Goal: Information Seeking & Learning: Learn about a topic

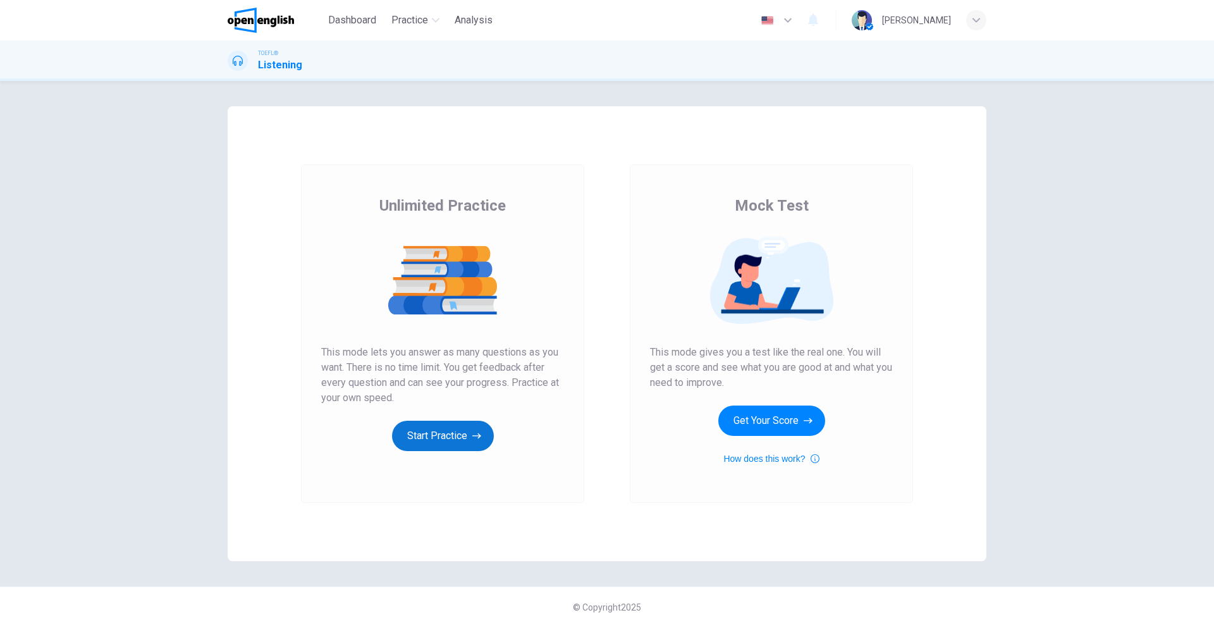
click at [439, 436] on button "Start Practice" at bounding box center [443, 435] width 102 height 30
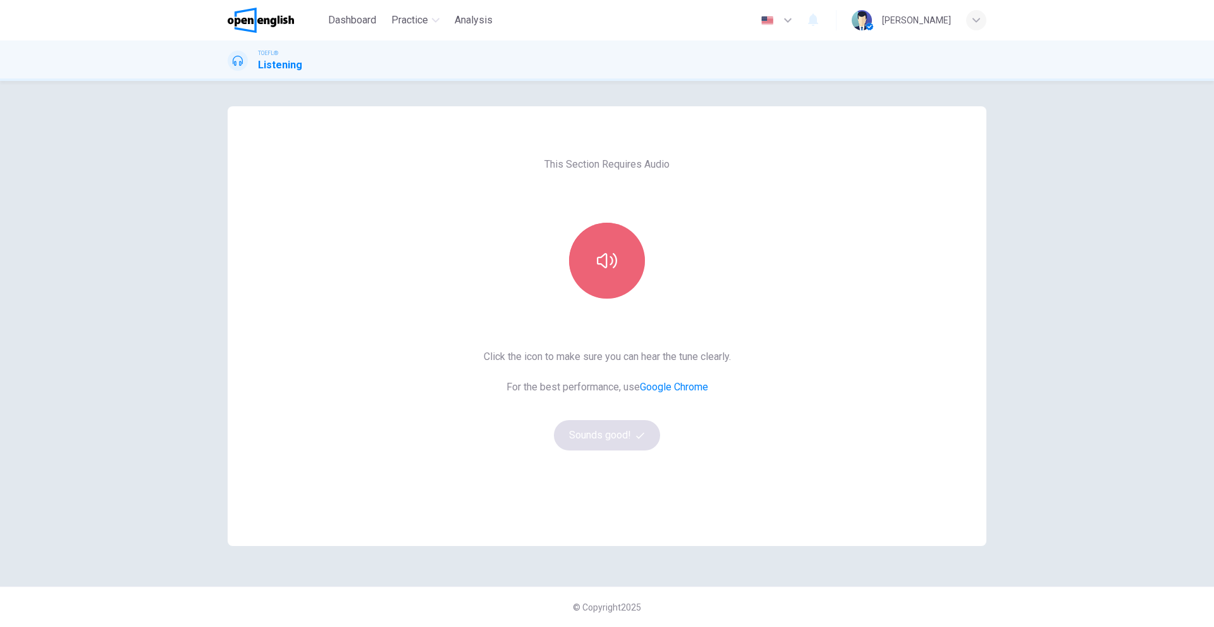
click at [627, 287] on button "button" at bounding box center [607, 261] width 76 height 76
click at [606, 429] on button "Sounds good!" at bounding box center [607, 435] width 106 height 30
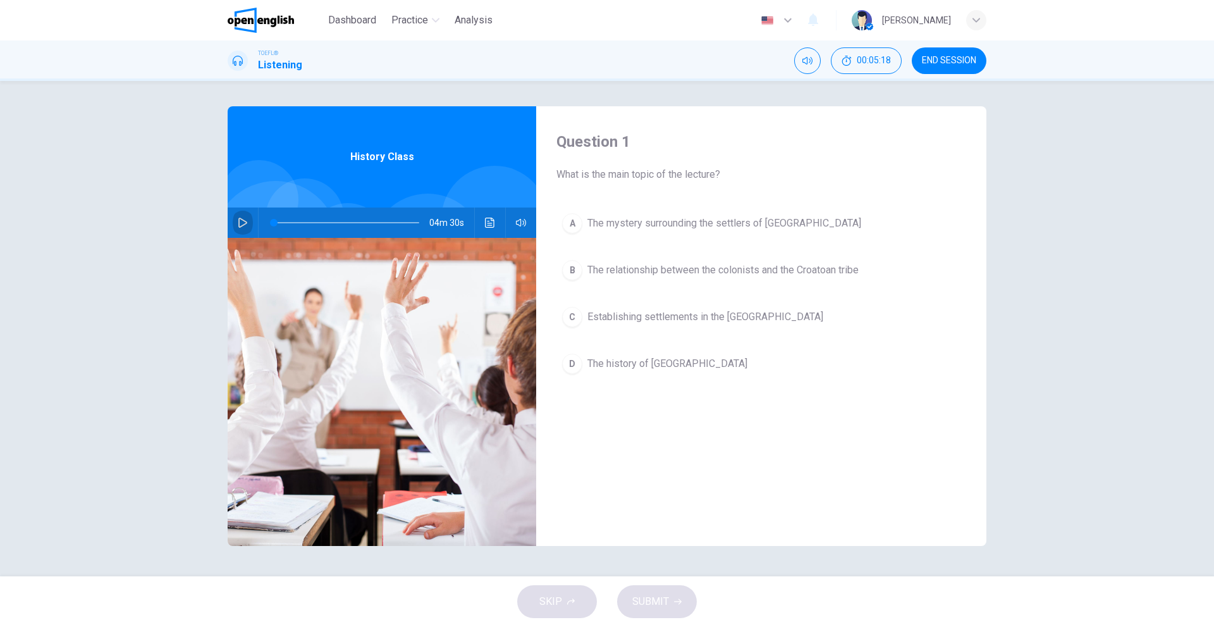
click at [237, 218] on button "button" at bounding box center [243, 222] width 20 height 30
type input "*"
click at [240, 218] on icon "button" at bounding box center [243, 223] width 10 height 10
click at [275, 221] on span at bounding box center [275, 223] width 8 height 8
click at [249, 222] on button "button" at bounding box center [243, 222] width 20 height 30
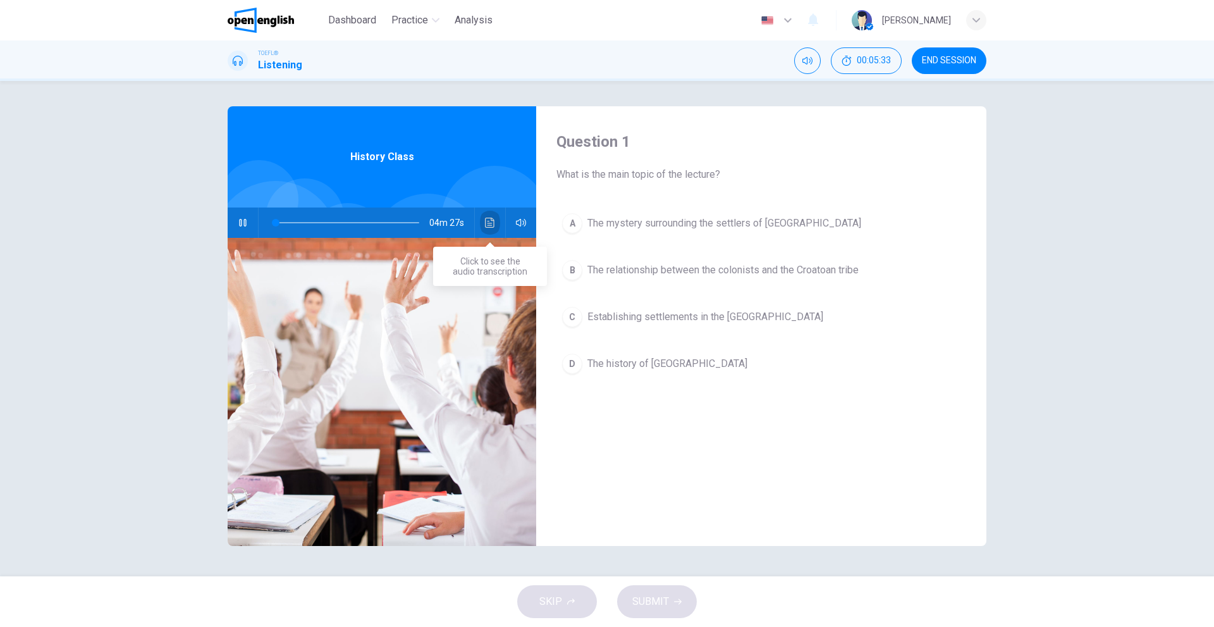
click at [482, 225] on button "Click to see the audio transcription" at bounding box center [490, 222] width 20 height 30
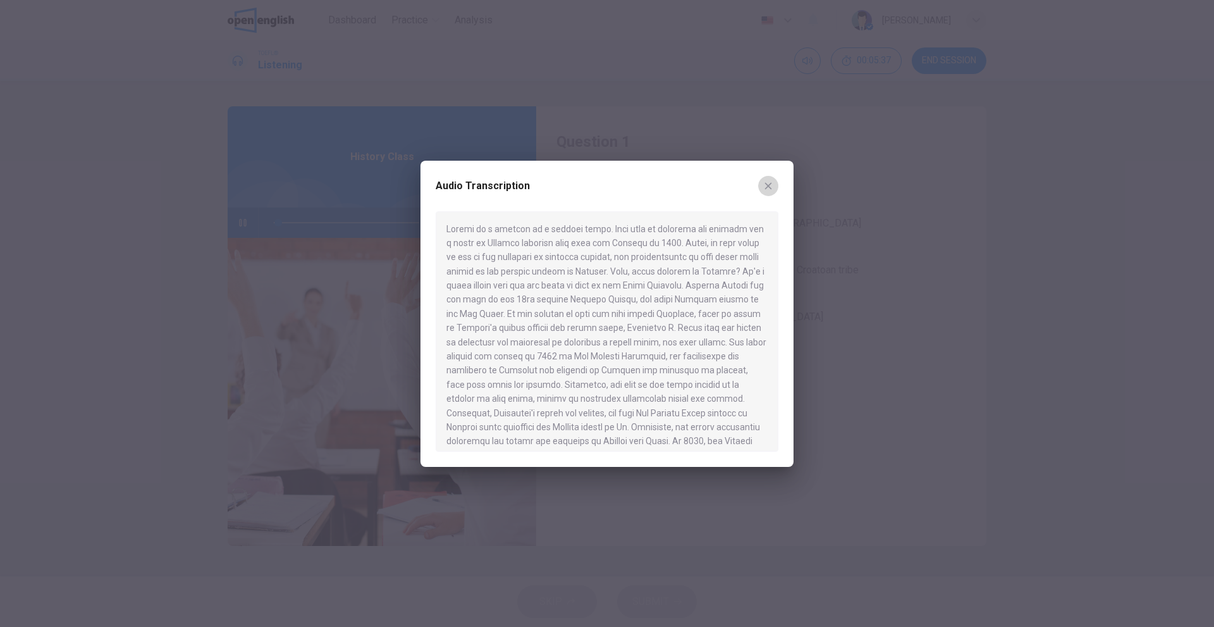
click at [771, 185] on icon "button" at bounding box center [768, 186] width 10 height 10
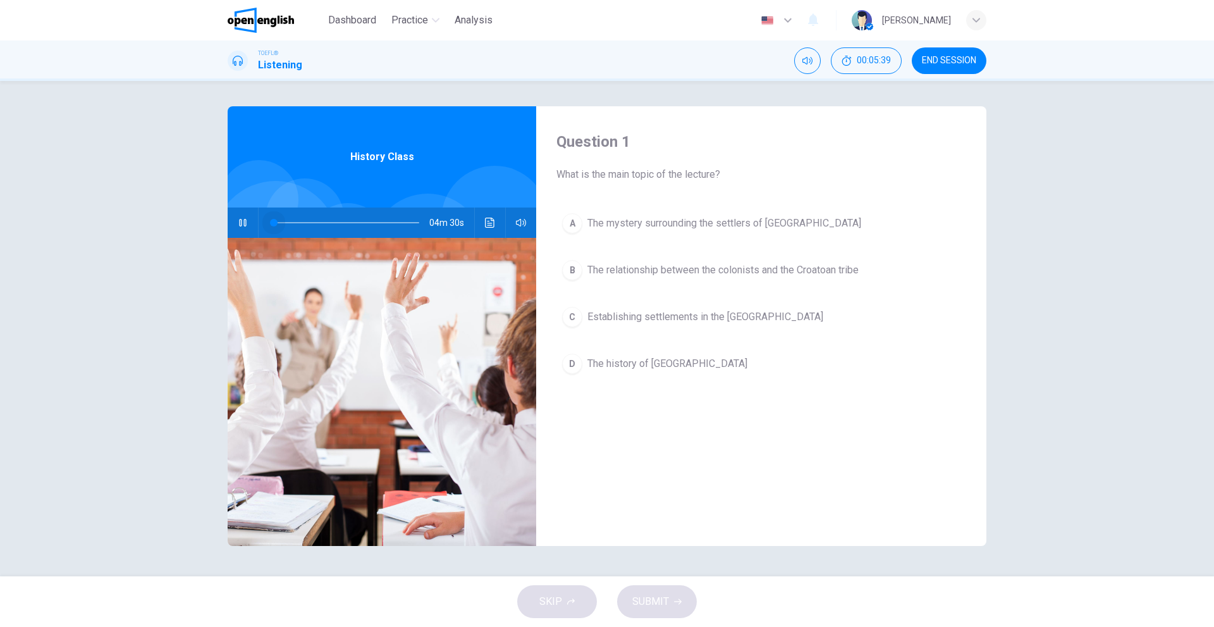
click at [271, 221] on span at bounding box center [274, 223] width 8 height 8
click at [276, 221] on span at bounding box center [279, 223] width 8 height 8
click at [276, 221] on span at bounding box center [277, 223] width 8 height 8
click at [276, 221] on span at bounding box center [278, 223] width 8 height 8
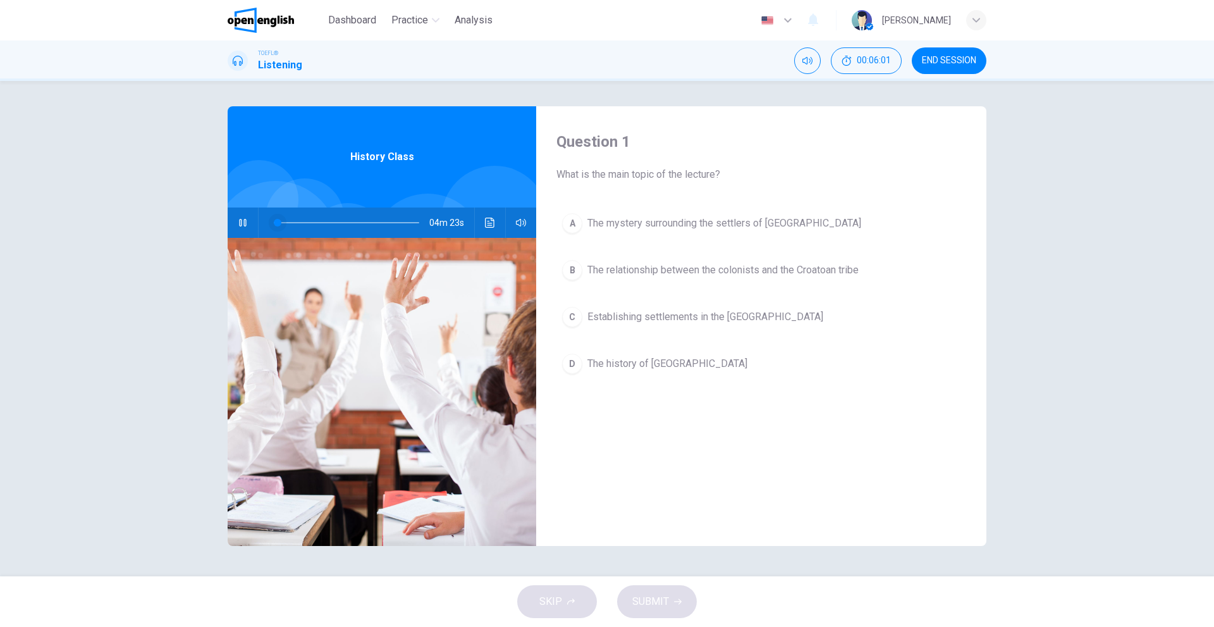
click at [276, 221] on span at bounding box center [278, 223] width 8 height 8
click at [276, 221] on span at bounding box center [275, 223] width 8 height 8
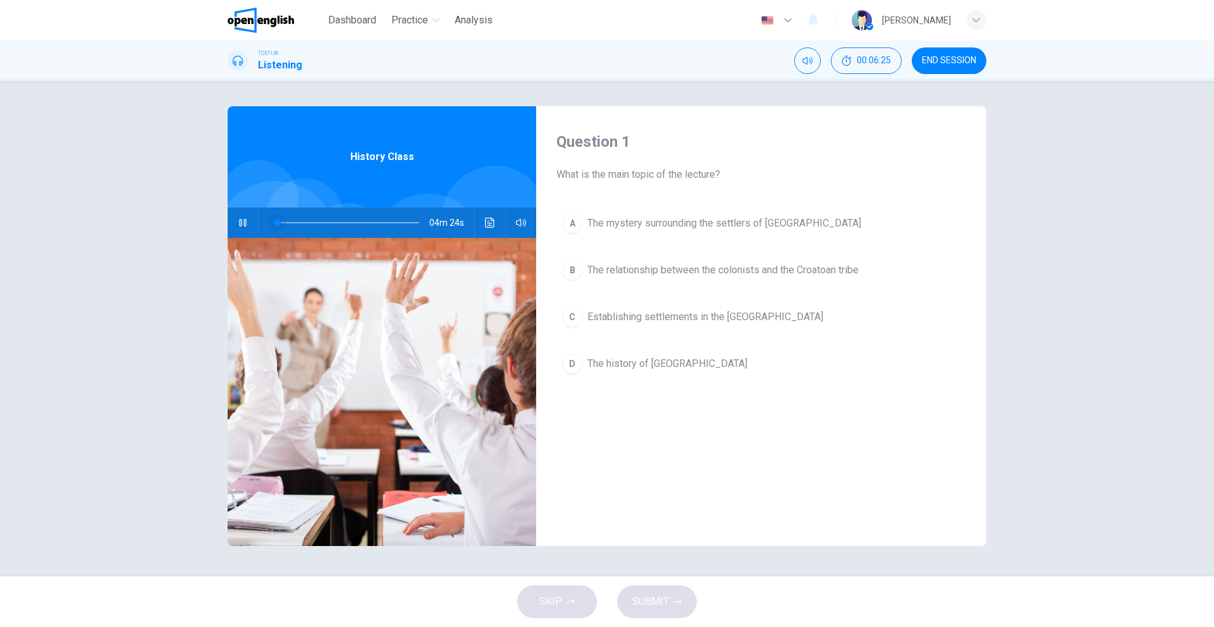
click at [276, 221] on span at bounding box center [278, 223] width 8 height 8
click at [276, 221] on span at bounding box center [275, 223] width 8 height 8
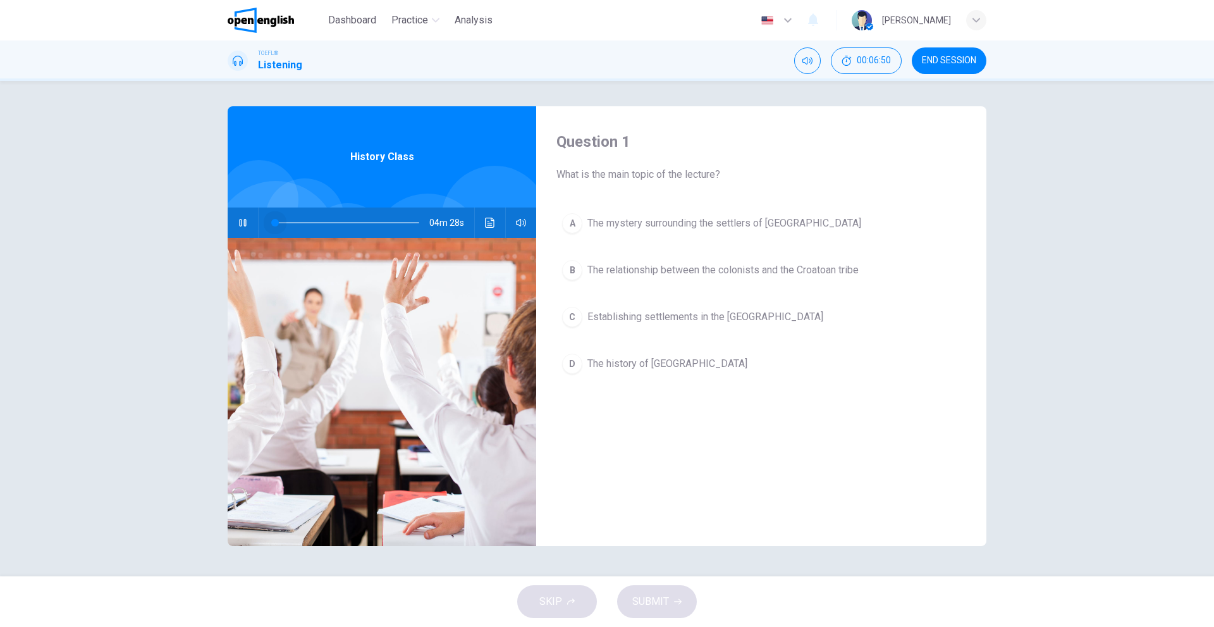
click at [276, 221] on span at bounding box center [275, 223] width 8 height 8
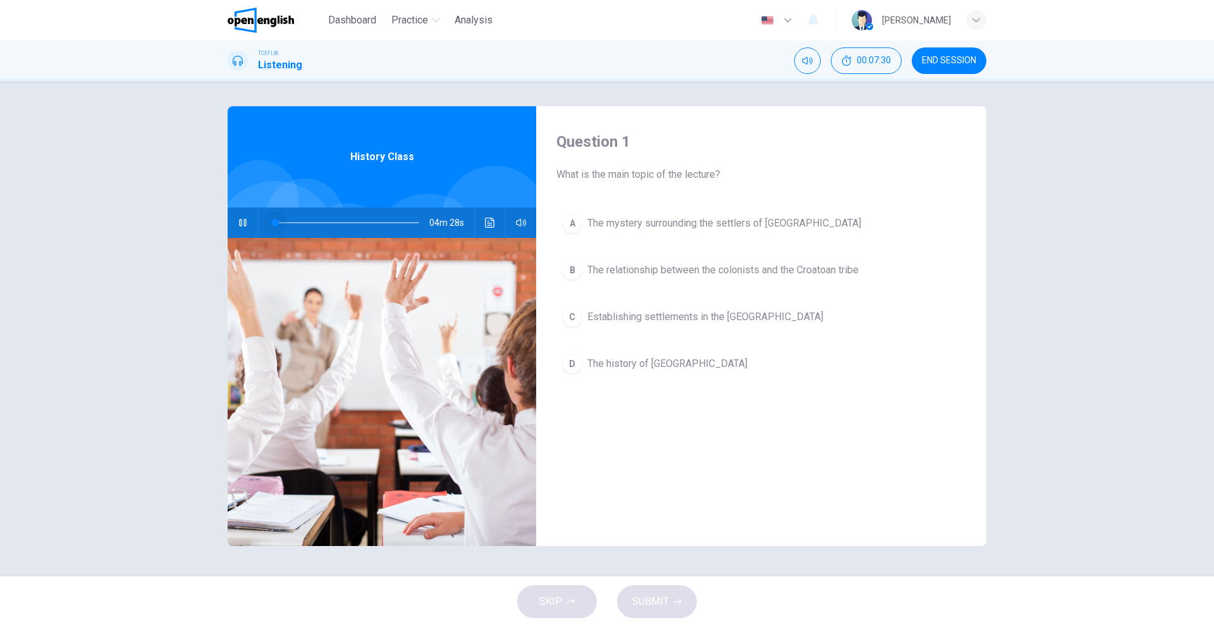
click at [276, 221] on span at bounding box center [275, 223] width 8 height 8
click at [278, 223] on span at bounding box center [282, 223] width 8 height 8
click at [243, 223] on icon "button" at bounding box center [243, 223] width 10 height 10
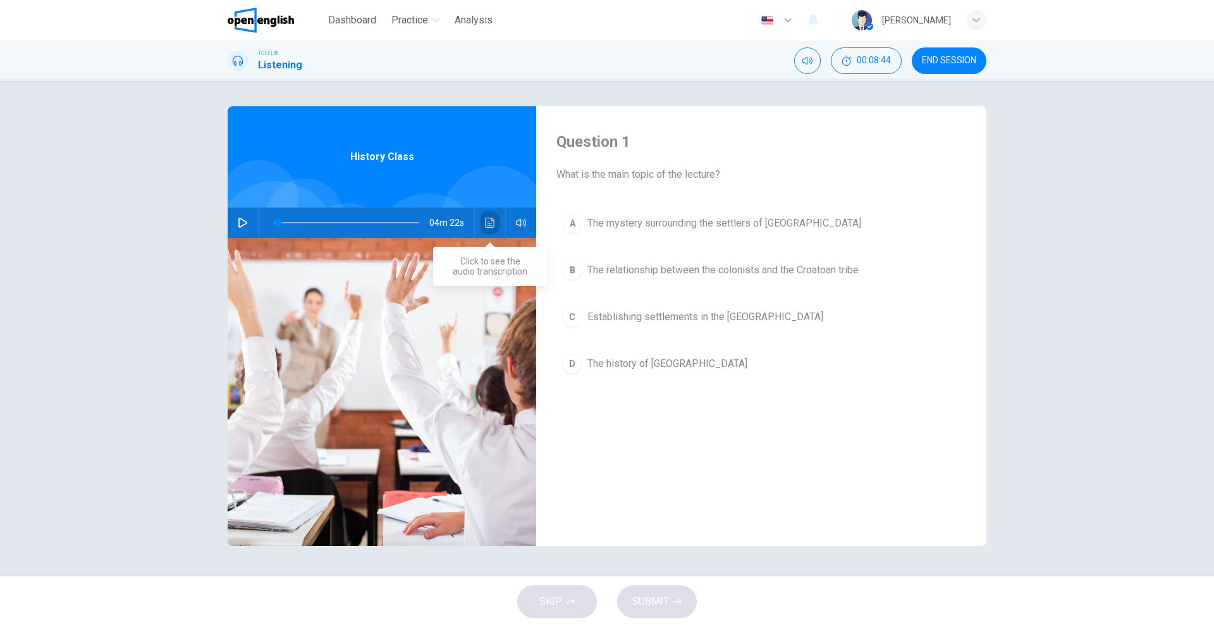
click at [491, 226] on icon "Click to see the audio transcription" at bounding box center [490, 223] width 10 height 10
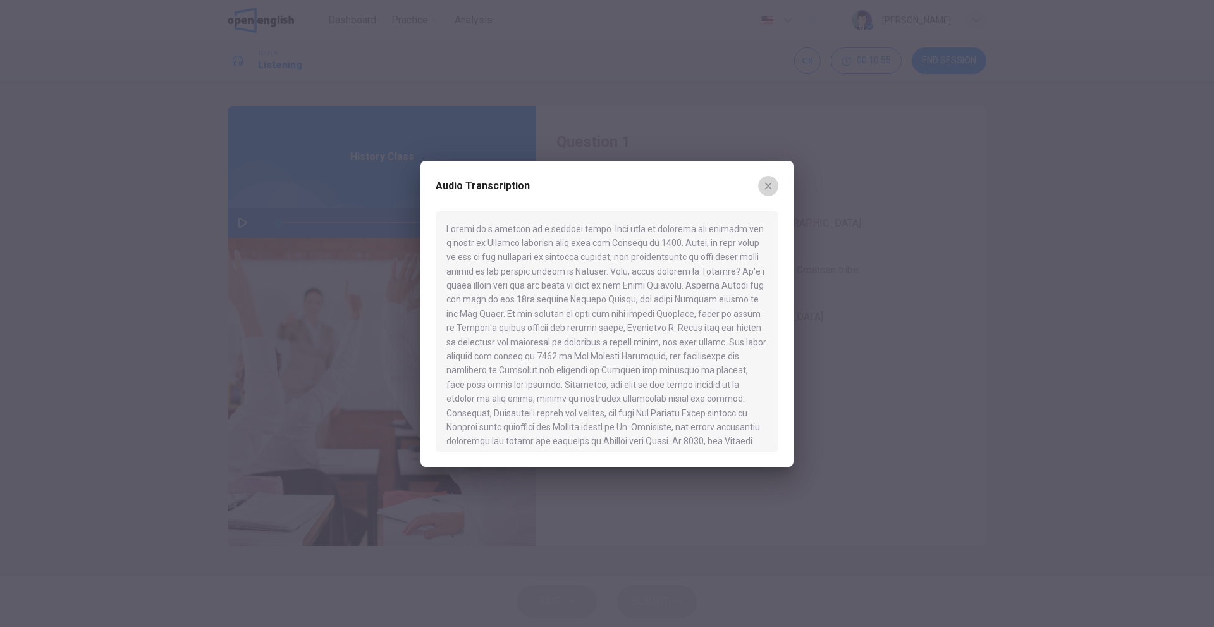
click at [768, 184] on icon "button" at bounding box center [768, 186] width 10 height 10
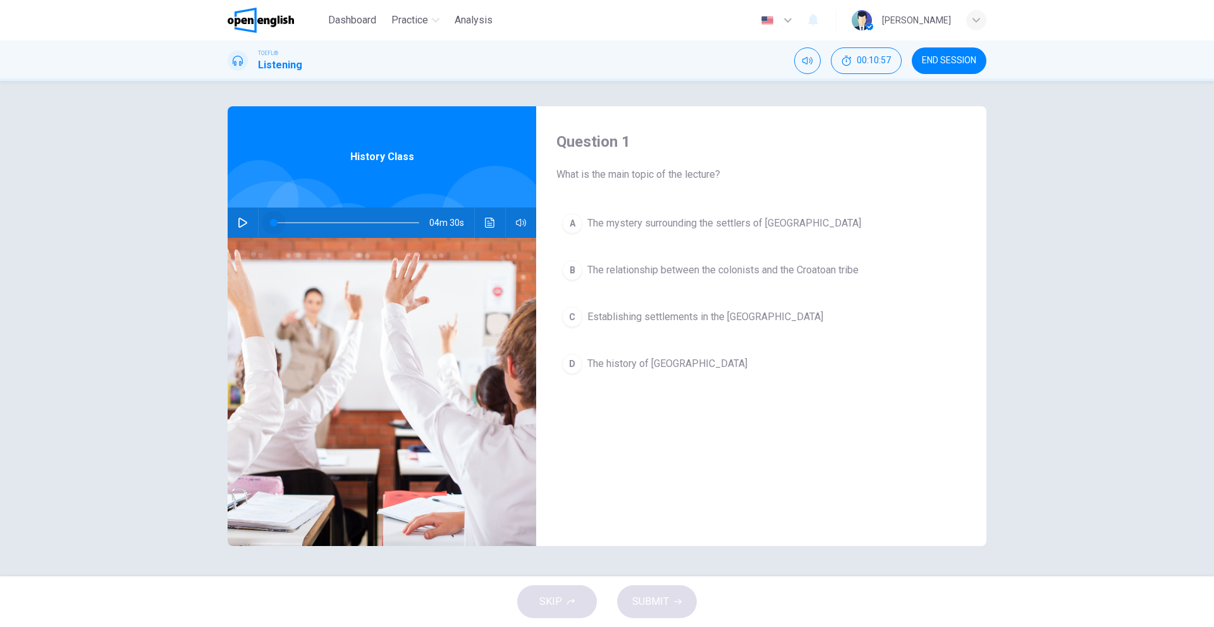
click at [274, 224] on span at bounding box center [274, 223] width 8 height 8
click at [252, 224] on button "button" at bounding box center [243, 222] width 20 height 30
click at [245, 223] on icon "button" at bounding box center [243, 223] width 10 height 10
click at [245, 223] on icon "button" at bounding box center [242, 223] width 9 height 10
click at [245, 223] on icon "button" at bounding box center [243, 223] width 10 height 10
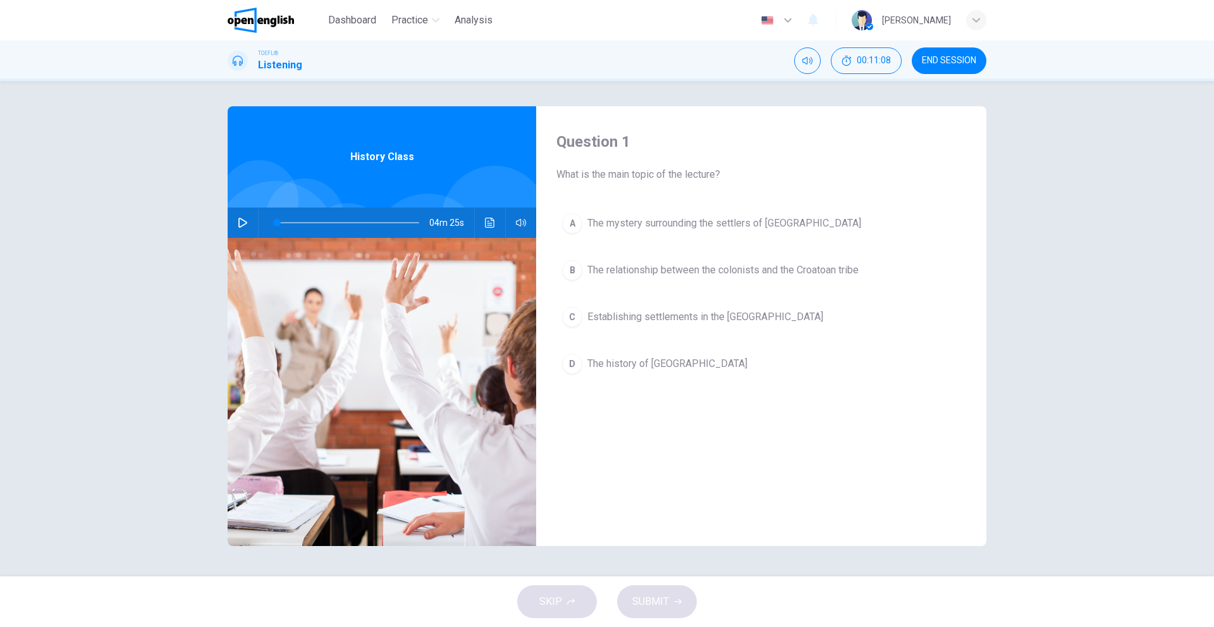
click at [245, 223] on icon "button" at bounding box center [242, 223] width 9 height 10
click at [277, 221] on span at bounding box center [278, 223] width 8 height 8
click at [276, 221] on span at bounding box center [278, 223] width 8 height 8
click at [276, 221] on span at bounding box center [277, 223] width 8 height 8
click at [276, 220] on span at bounding box center [277, 223] width 8 height 8
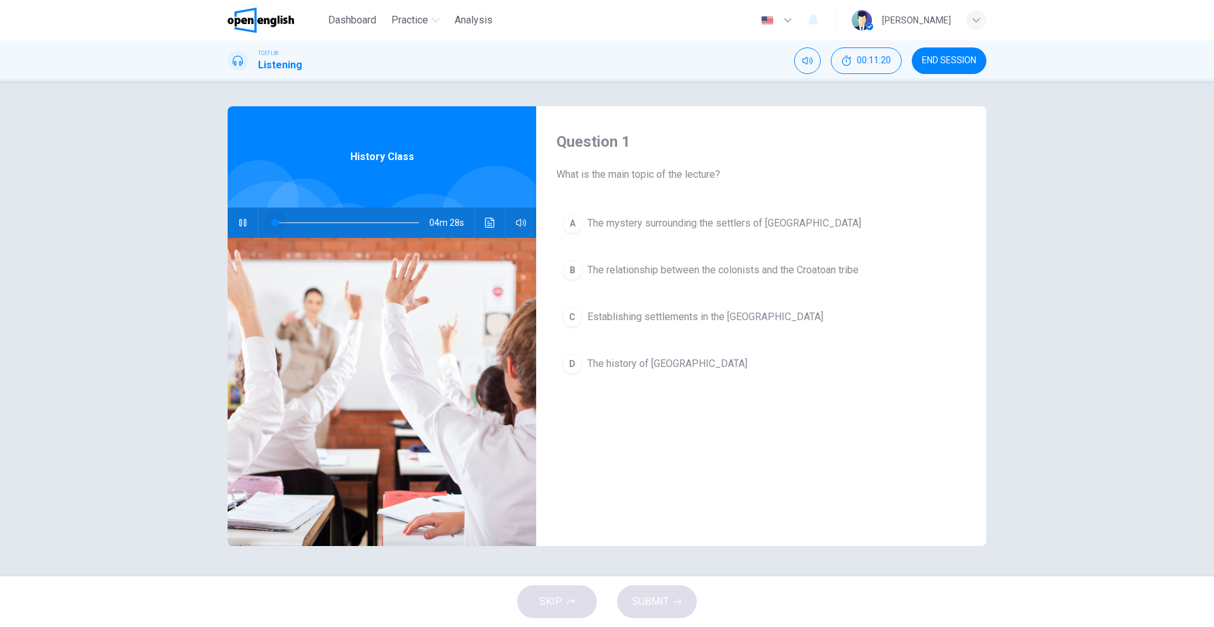
click at [276, 221] on span at bounding box center [275, 223] width 8 height 8
click at [276, 221] on span at bounding box center [276, 223] width 8 height 8
click at [275, 221] on span at bounding box center [278, 223] width 8 height 8
click at [276, 221] on span at bounding box center [277, 223] width 8 height 8
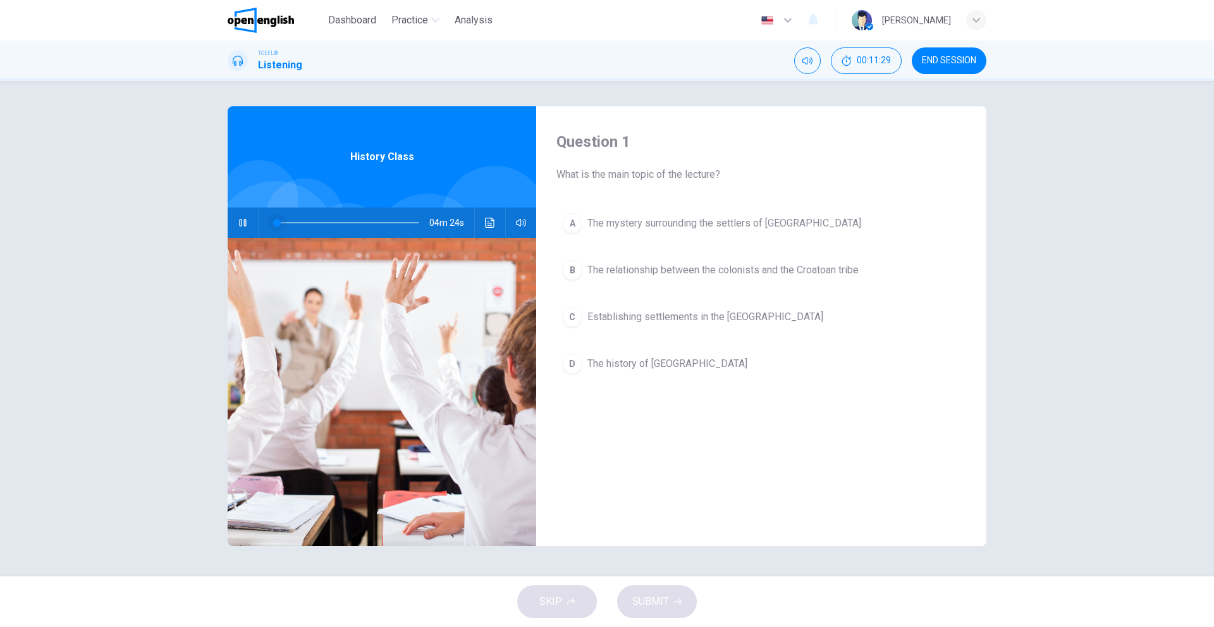
click at [276, 221] on span at bounding box center [277, 223] width 8 height 8
click at [276, 221] on span at bounding box center [275, 223] width 8 height 8
click at [276, 221] on span at bounding box center [280, 223] width 8 height 8
click at [276, 221] on span at bounding box center [275, 223] width 8 height 8
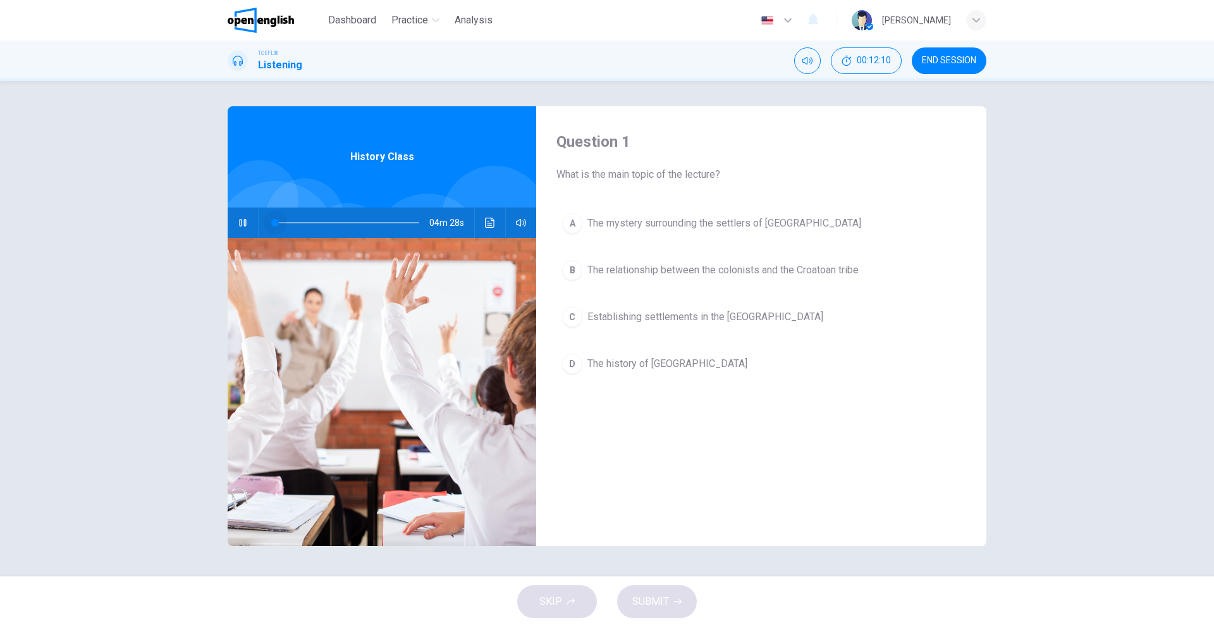
click at [276, 221] on span at bounding box center [275, 223] width 8 height 8
click at [242, 224] on icon "button" at bounding box center [243, 223] width 10 height 10
click at [276, 220] on span at bounding box center [277, 223] width 8 height 8
click at [245, 223] on icon "button" at bounding box center [243, 223] width 10 height 10
click at [275, 221] on span at bounding box center [275, 223] width 8 height 8
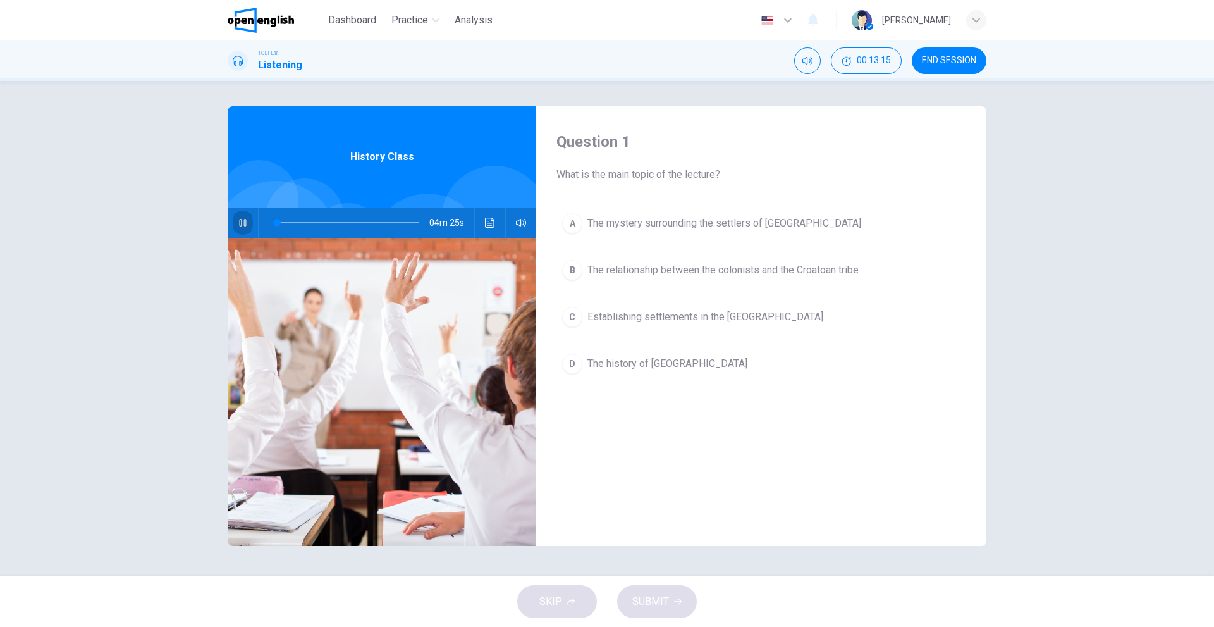
click at [239, 220] on icon "button" at bounding box center [243, 223] width 10 height 10
click at [273, 224] on span at bounding box center [274, 223] width 8 height 8
click at [237, 221] on button "button" at bounding box center [243, 222] width 20 height 30
click at [243, 221] on icon "button" at bounding box center [243, 223] width 10 height 10
drag, startPoint x: 279, startPoint y: 221, endPoint x: 265, endPoint y: 221, distance: 14.5
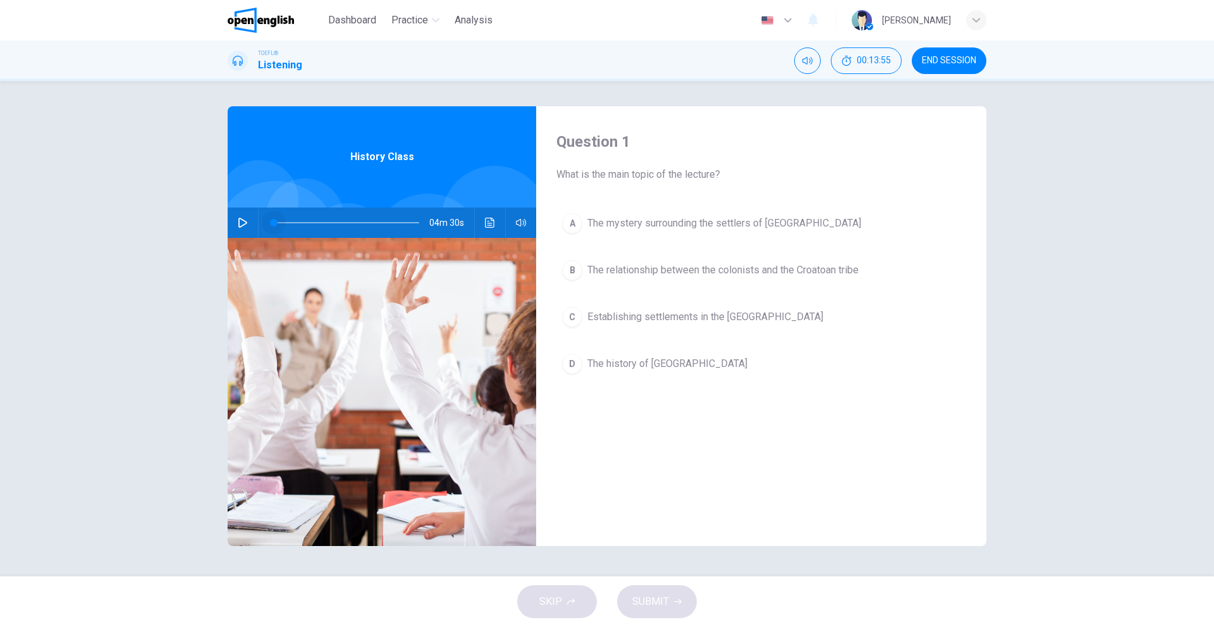
click at [270, 221] on span at bounding box center [274, 223] width 8 height 8
click at [251, 224] on button "button" at bounding box center [243, 222] width 20 height 30
drag, startPoint x: 283, startPoint y: 223, endPoint x: 243, endPoint y: 207, distance: 42.9
click at [243, 207] on div "04m 17s" at bounding box center [382, 222] width 309 height 30
click at [247, 230] on button "button" at bounding box center [243, 222] width 20 height 30
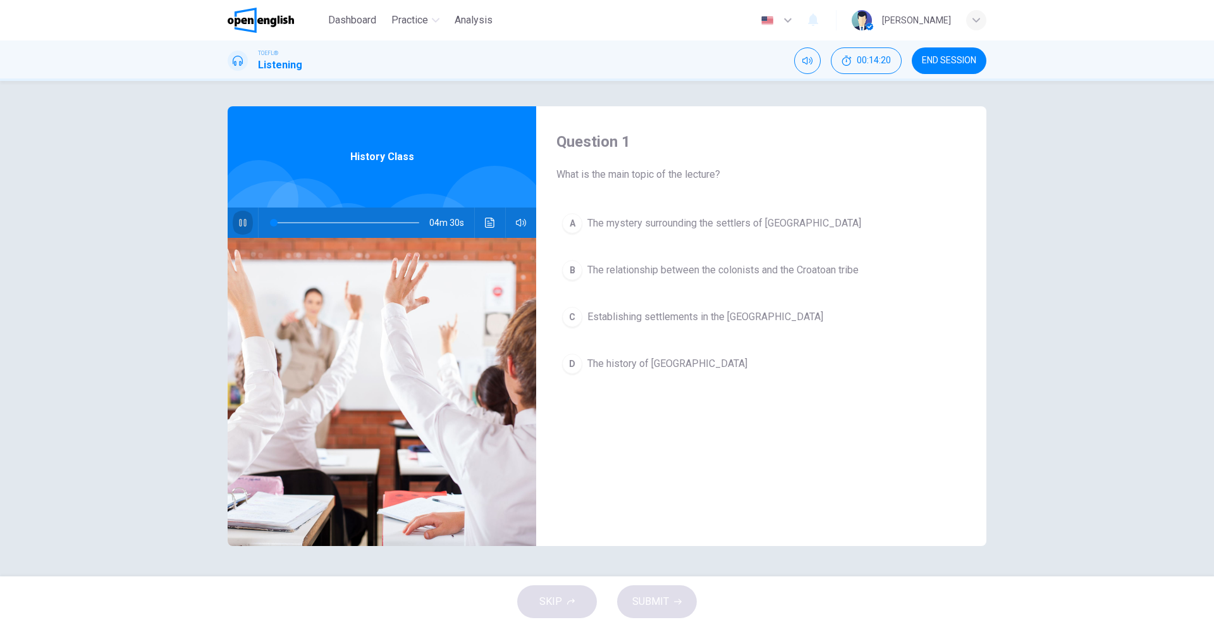
click at [247, 230] on button "button" at bounding box center [243, 222] width 20 height 30
click at [246, 223] on icon "button" at bounding box center [243, 223] width 10 height 10
click at [246, 223] on icon "button" at bounding box center [242, 223] width 7 height 8
click at [240, 228] on button "button" at bounding box center [243, 222] width 20 height 30
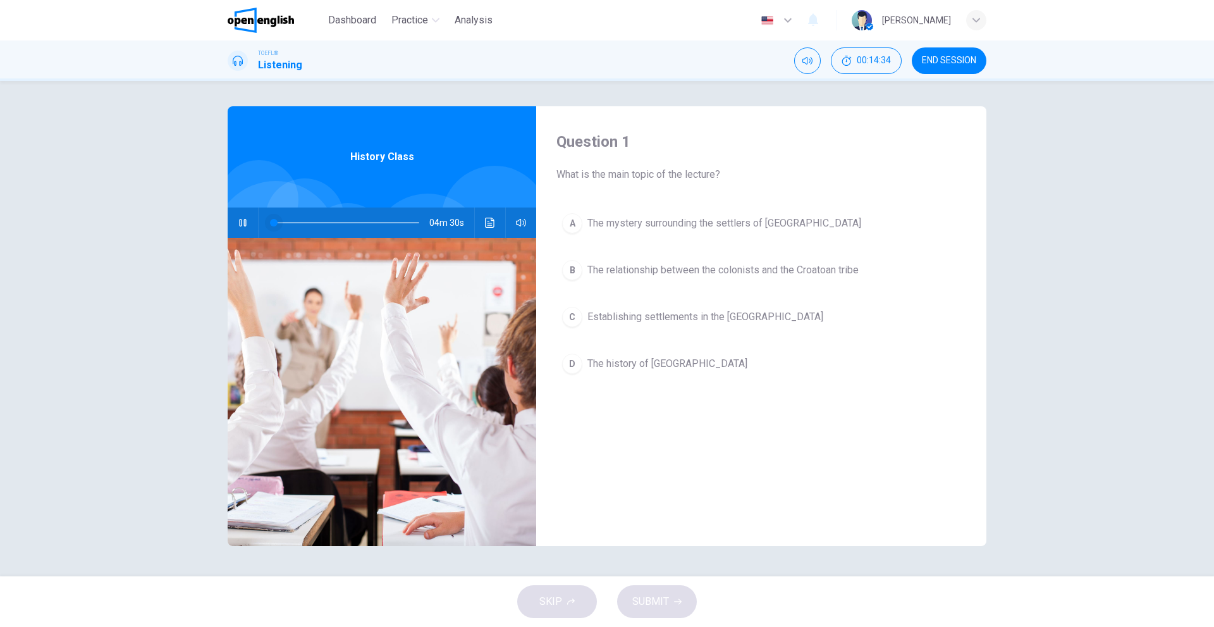
click at [278, 222] on span at bounding box center [274, 223] width 8 height 8
click at [278, 223] on span at bounding box center [278, 223] width 8 height 8
click at [276, 223] on span at bounding box center [275, 223] width 8 height 8
drag, startPoint x: 276, startPoint y: 224, endPoint x: 257, endPoint y: 221, distance: 19.1
click at [257, 221] on div "04m 30s" at bounding box center [382, 222] width 309 height 30
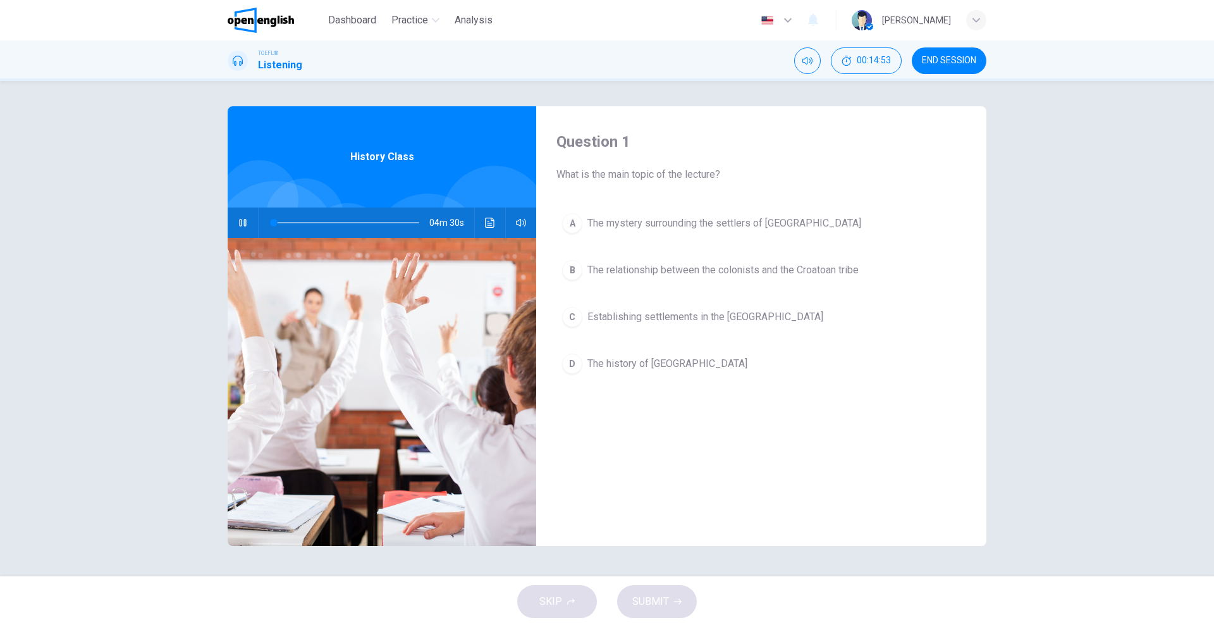
click at [188, 261] on div "Question 1 What is the main topic of the lecture? A The mystery surrounding the…" at bounding box center [607, 328] width 1214 height 495
drag, startPoint x: 273, startPoint y: 220, endPoint x: 217, endPoint y: 188, distance: 64.0
click at [217, 188] on div "Question 1 What is the main topic of the lecture? A The mystery surrounding the…" at bounding box center [606, 328] width 799 height 445
click at [247, 224] on icon "button" at bounding box center [243, 223] width 10 height 10
drag, startPoint x: 286, startPoint y: 227, endPoint x: 253, endPoint y: 221, distance: 34.1
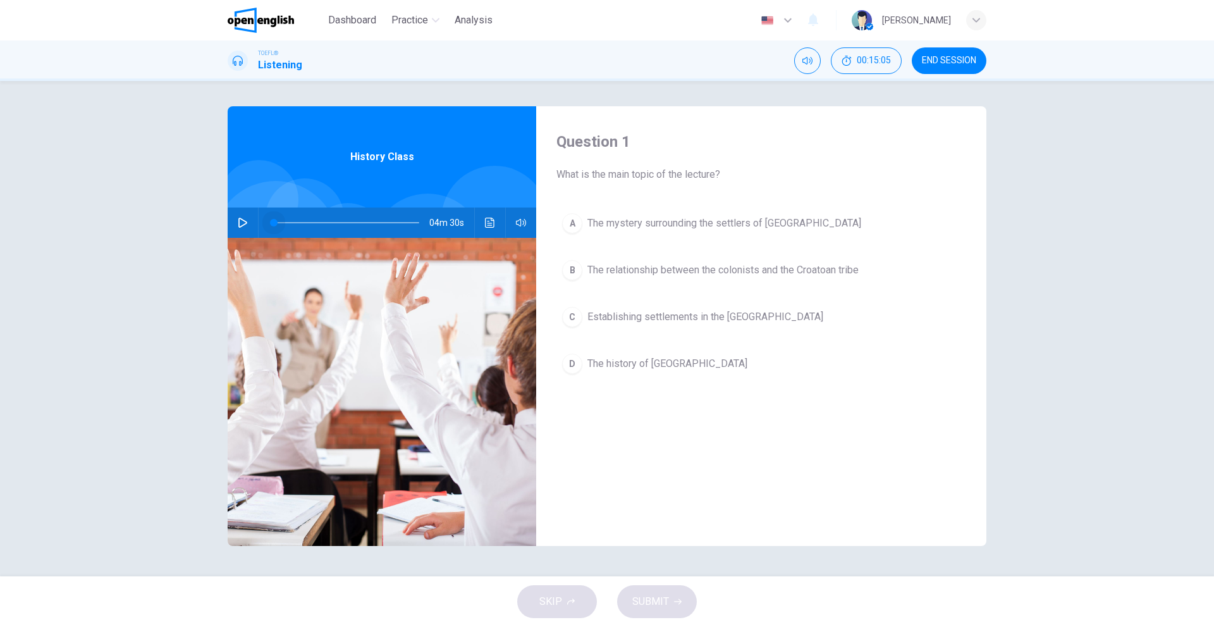
click at [253, 221] on div "04m 30s" at bounding box center [382, 222] width 309 height 30
drag, startPoint x: 271, startPoint y: 223, endPoint x: 221, endPoint y: 220, distance: 50.0
click at [221, 220] on div "Question 1 What is the main topic of the lecture? A The mystery surrounding the…" at bounding box center [606, 328] width 799 height 445
click at [245, 220] on icon "button" at bounding box center [243, 223] width 10 height 10
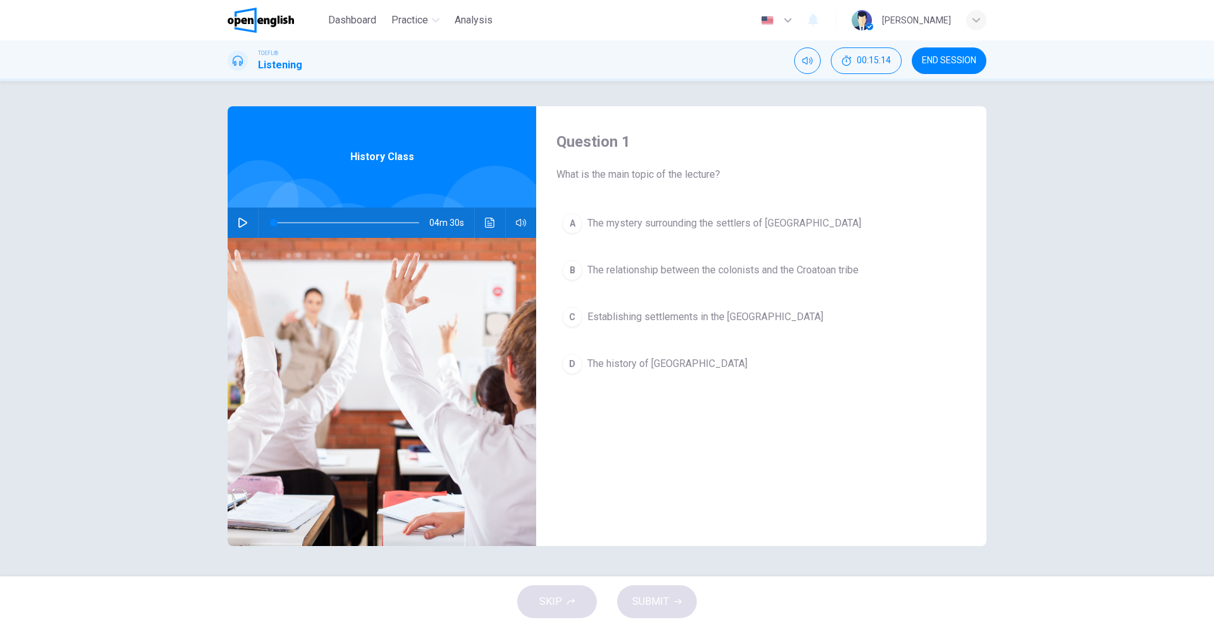
click at [245, 226] on icon "button" at bounding box center [243, 223] width 10 height 10
click at [246, 219] on icon "button" at bounding box center [242, 223] width 7 height 8
drag, startPoint x: 276, startPoint y: 224, endPoint x: 241, endPoint y: 217, distance: 36.1
click at [241, 217] on div "04m 30s" at bounding box center [382, 222] width 309 height 30
drag, startPoint x: 276, startPoint y: 227, endPoint x: 238, endPoint y: 228, distance: 37.3
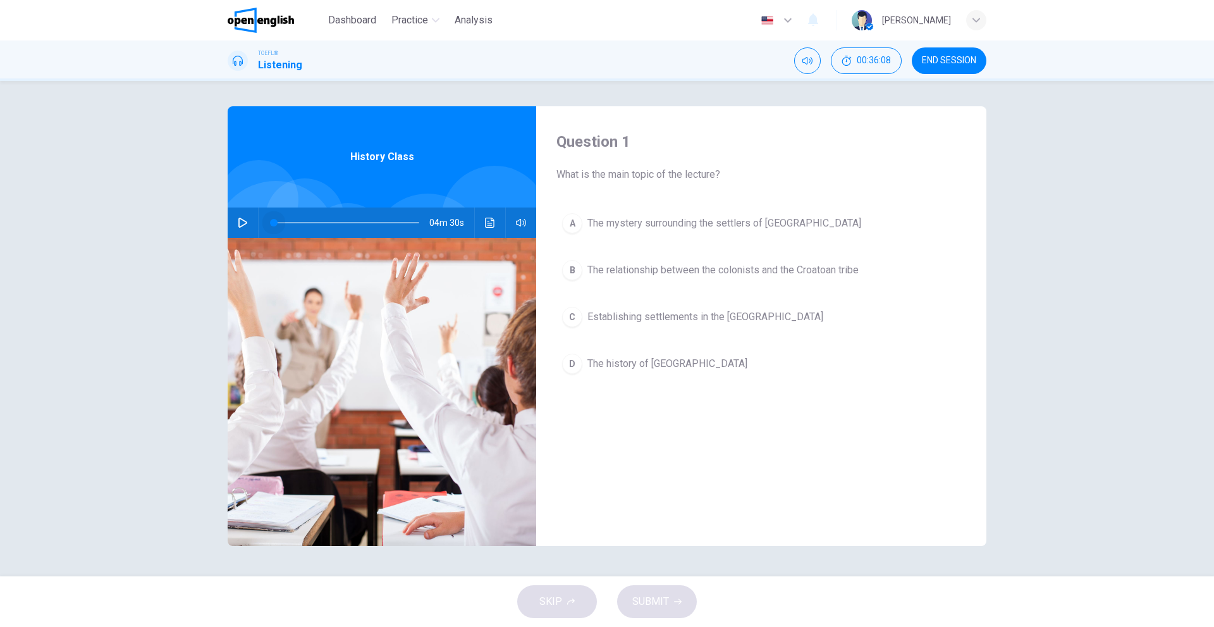
click at [238, 228] on div "04m 30s" at bounding box center [382, 222] width 309 height 30
click at [238, 223] on icon "button" at bounding box center [243, 223] width 10 height 10
type input "*"
drag, startPoint x: 278, startPoint y: 230, endPoint x: 250, endPoint y: 224, distance: 29.0
click at [250, 224] on div "04m 30s" at bounding box center [382, 222] width 309 height 30
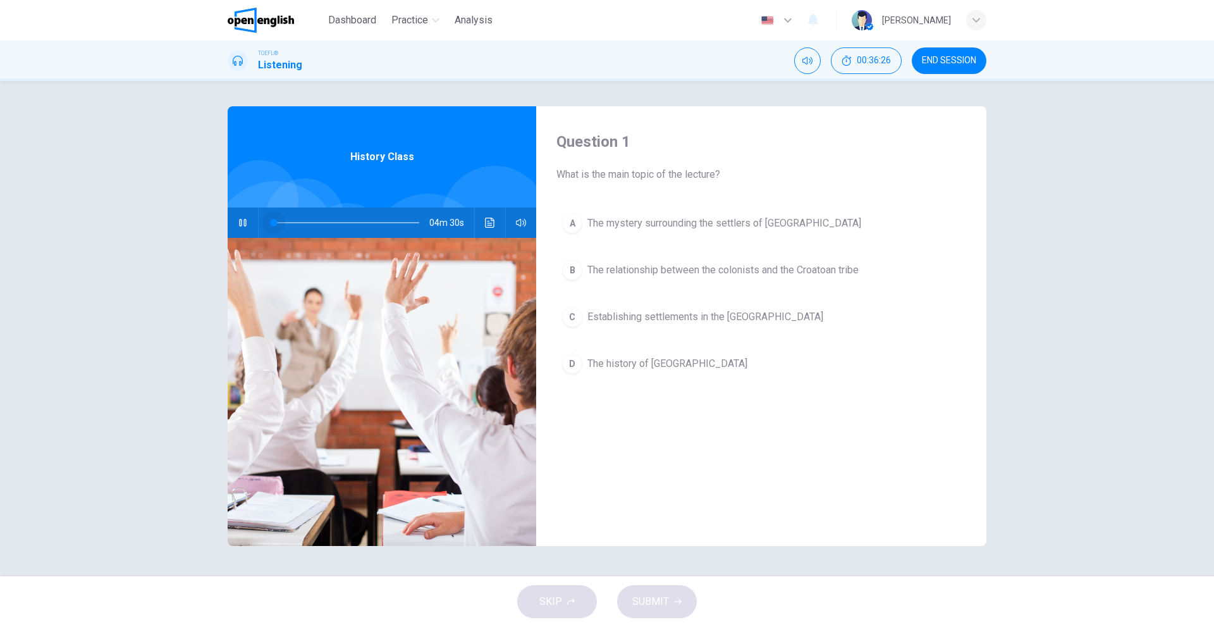
drag, startPoint x: 273, startPoint y: 218, endPoint x: 264, endPoint y: 216, distance: 9.7
click at [270, 219] on span at bounding box center [274, 223] width 8 height 8
click at [270, 221] on span at bounding box center [274, 223] width 8 height 8
click at [252, 223] on button "button" at bounding box center [243, 222] width 20 height 30
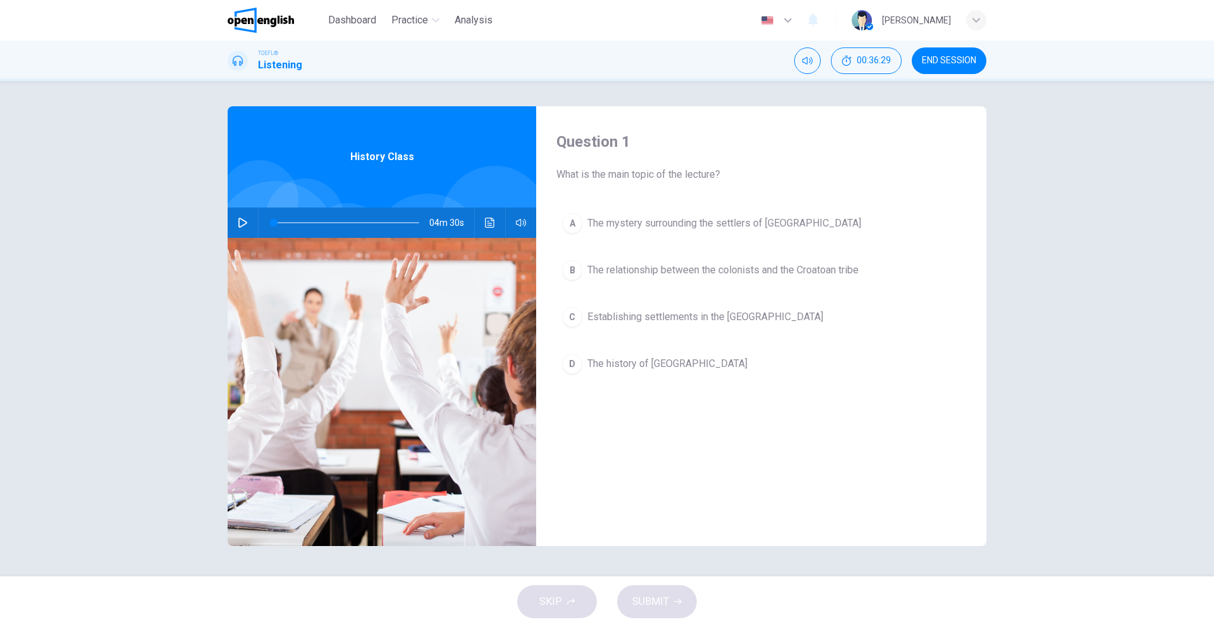
click at [252, 223] on button "button" at bounding box center [243, 222] width 20 height 30
